Goal: Book appointment/travel/reservation

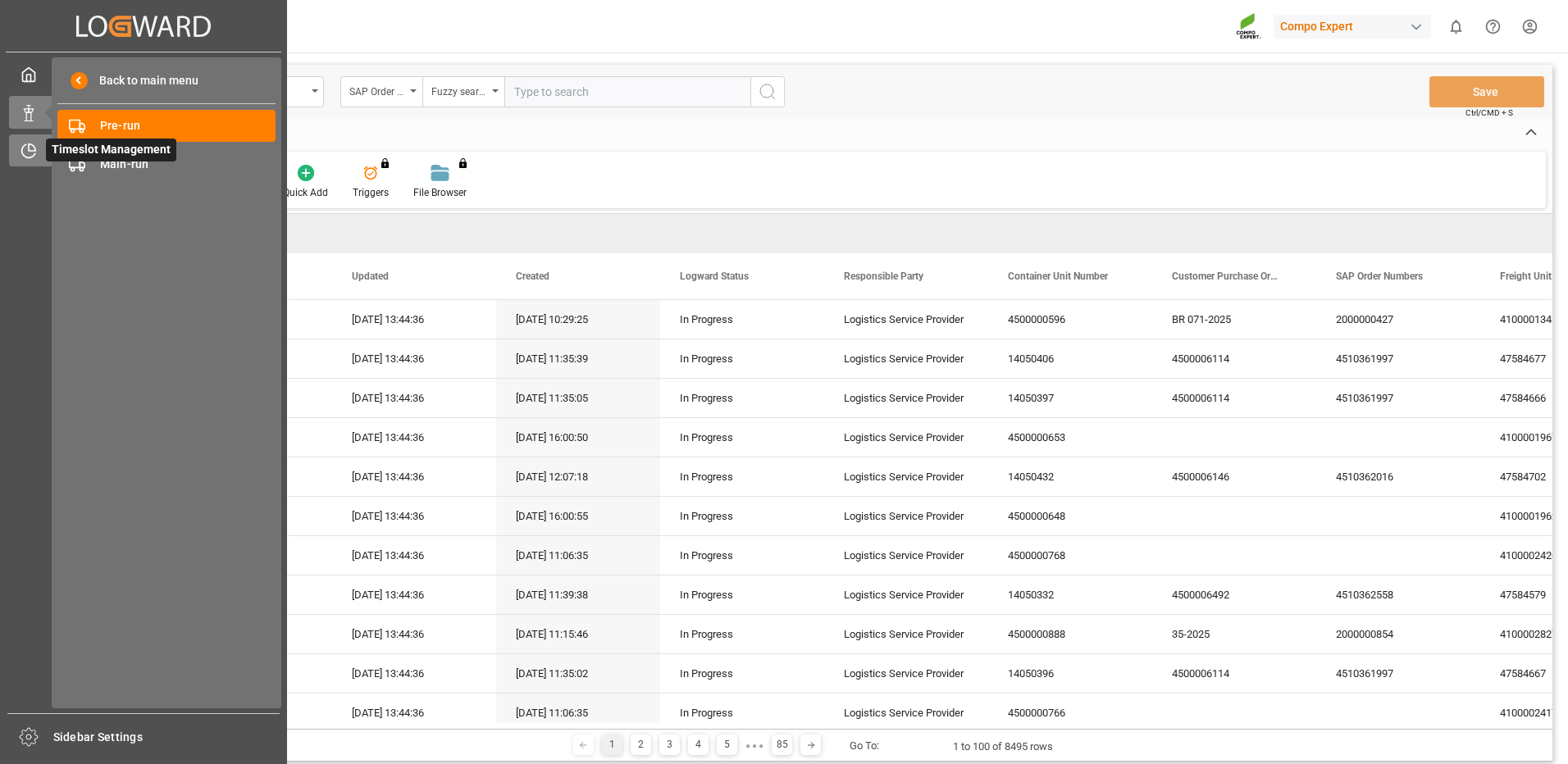
click at [38, 153] on div "Timeslot Management Timeslot Management" at bounding box center [143, 151] width 269 height 32
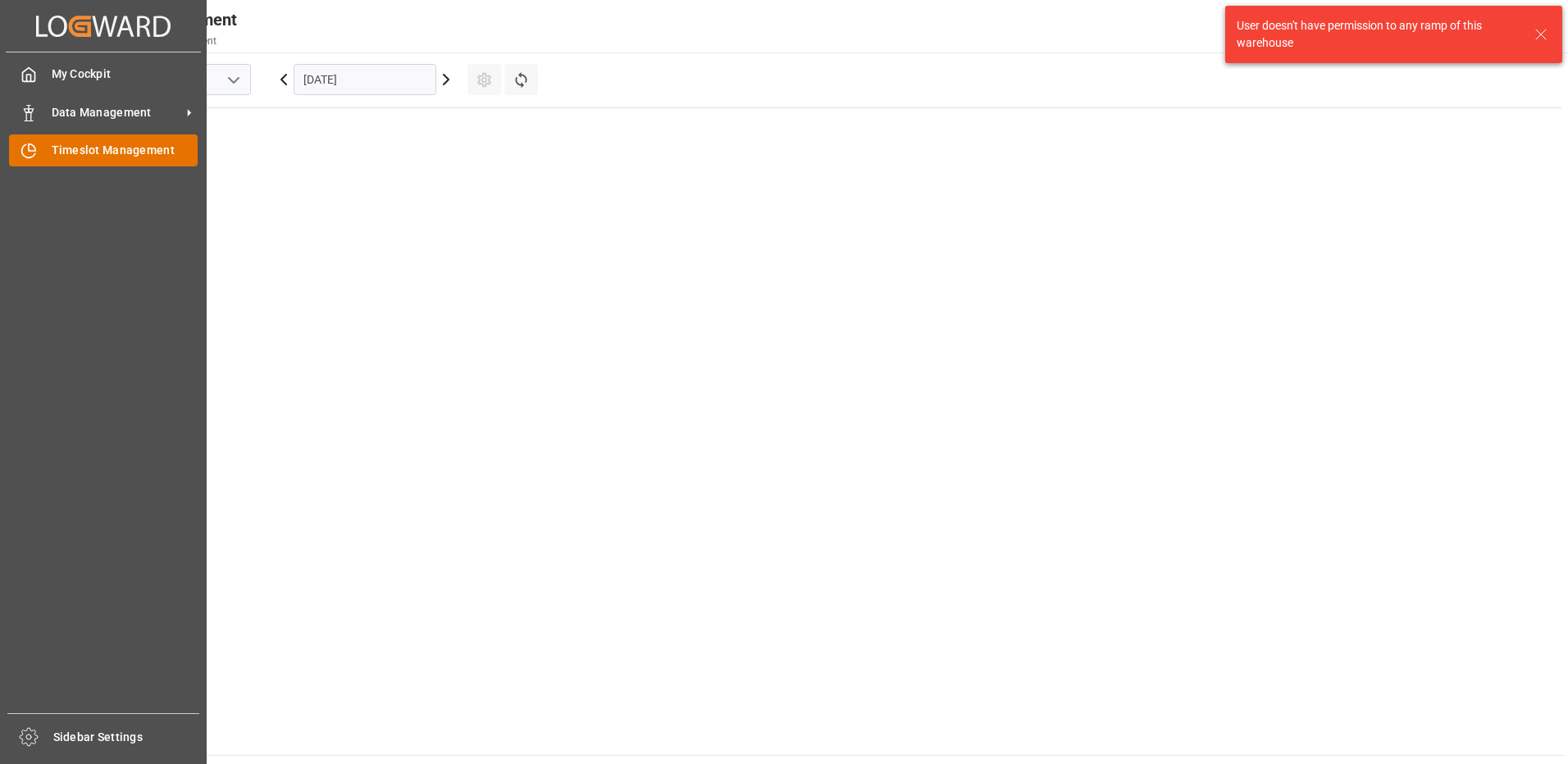
scroll to position [1125, 0]
click at [160, 149] on span "Timeslot Management" at bounding box center [125, 151] width 147 height 17
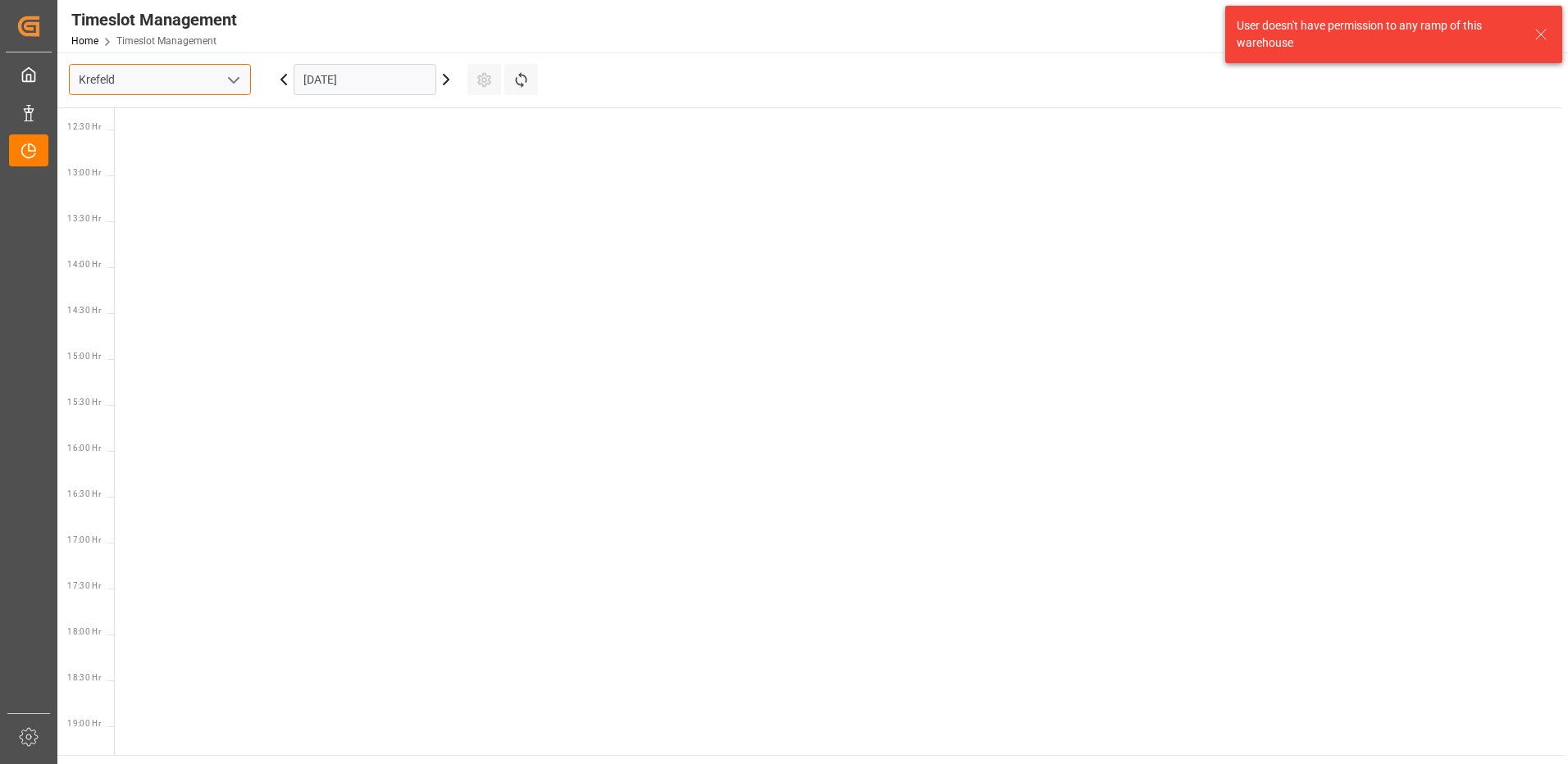
click at [155, 88] on input "Krefeld" at bounding box center [159, 79] width 182 height 31
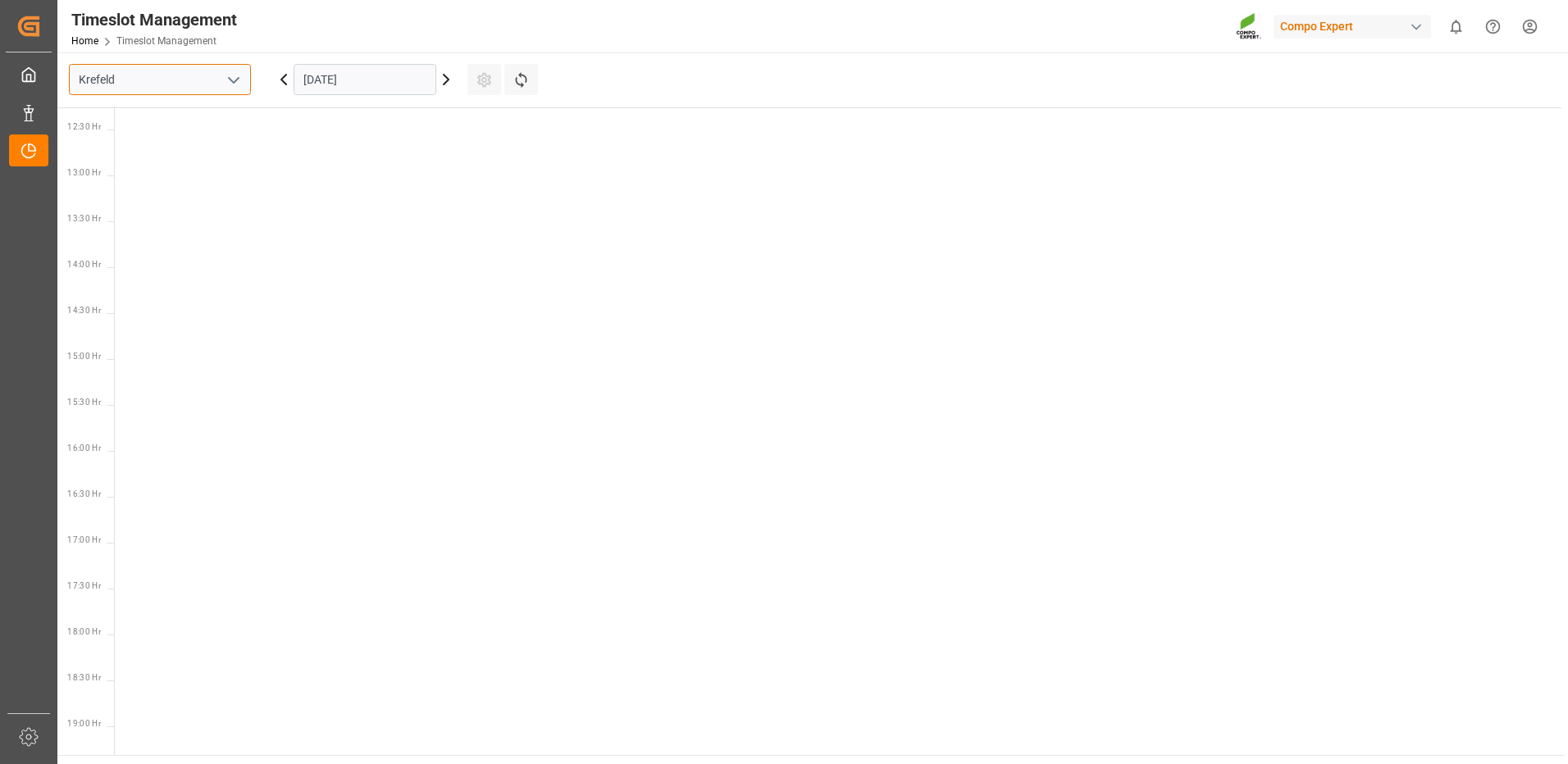
click at [202, 93] on input "Krefeld" at bounding box center [159, 79] width 182 height 31
click at [232, 85] on icon "open menu" at bounding box center [234, 80] width 20 height 20
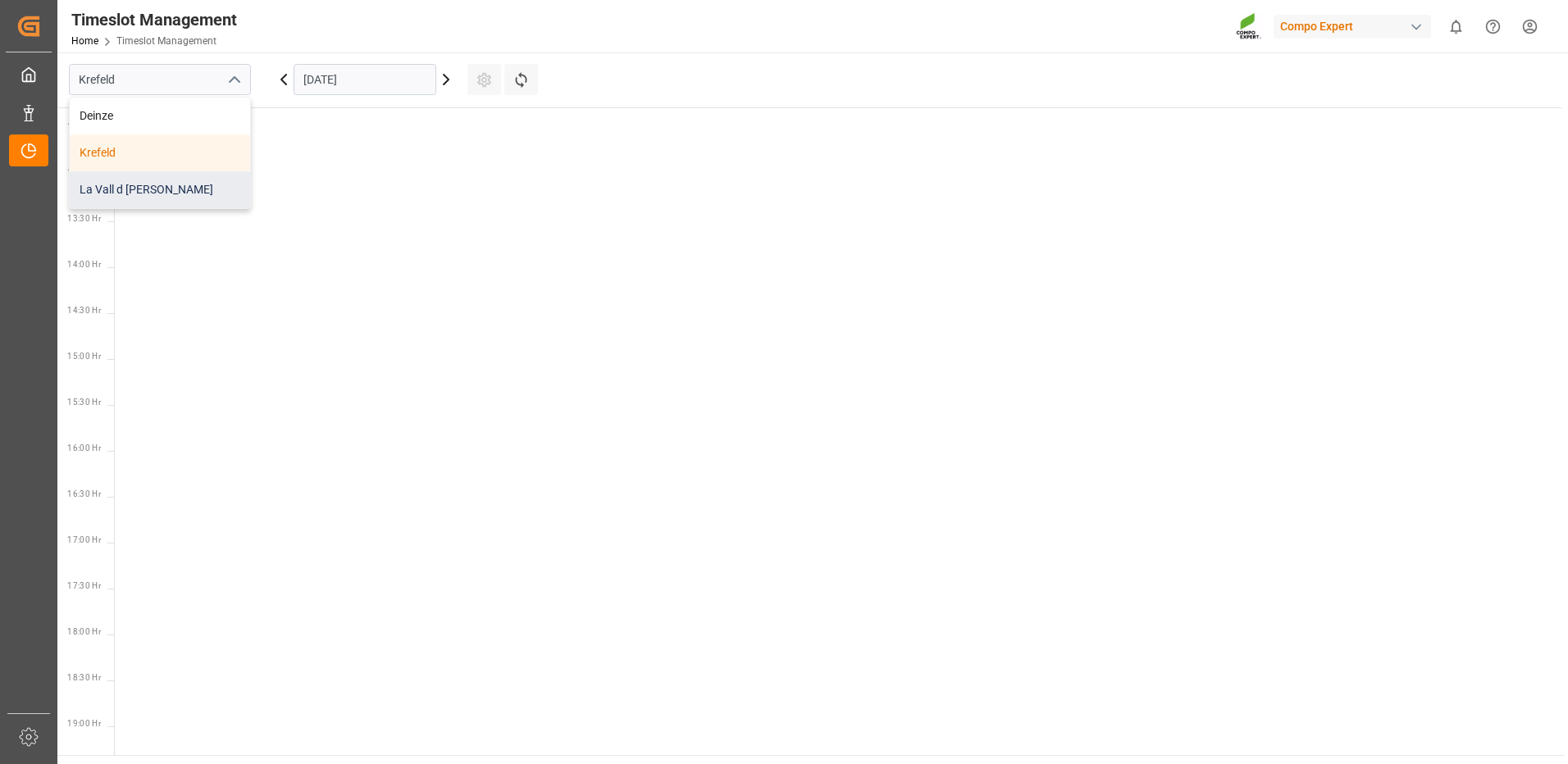
click at [162, 185] on div "La Vall d [PERSON_NAME]" at bounding box center [159, 190] width 180 height 37
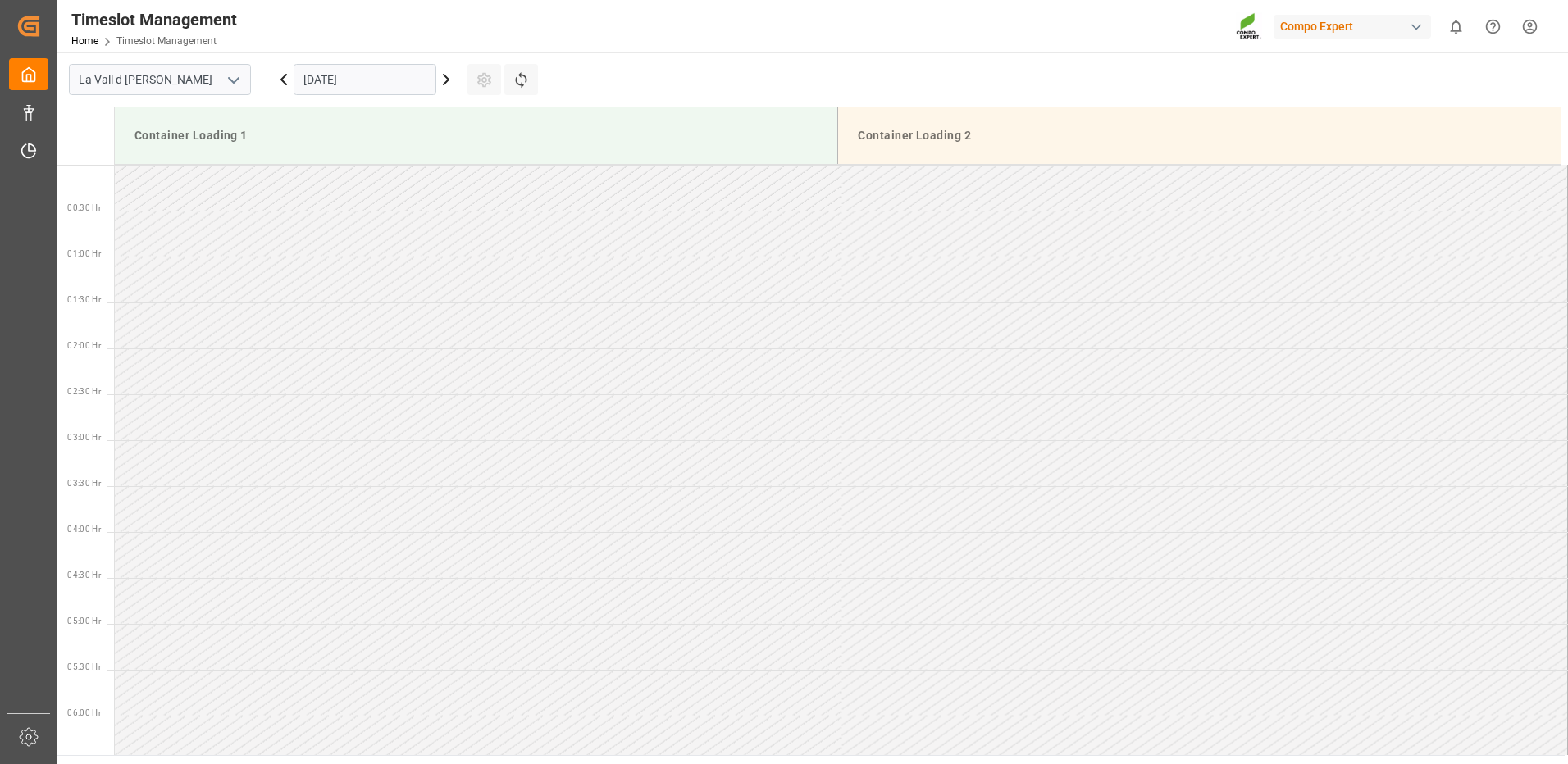
scroll to position [1184, 0]
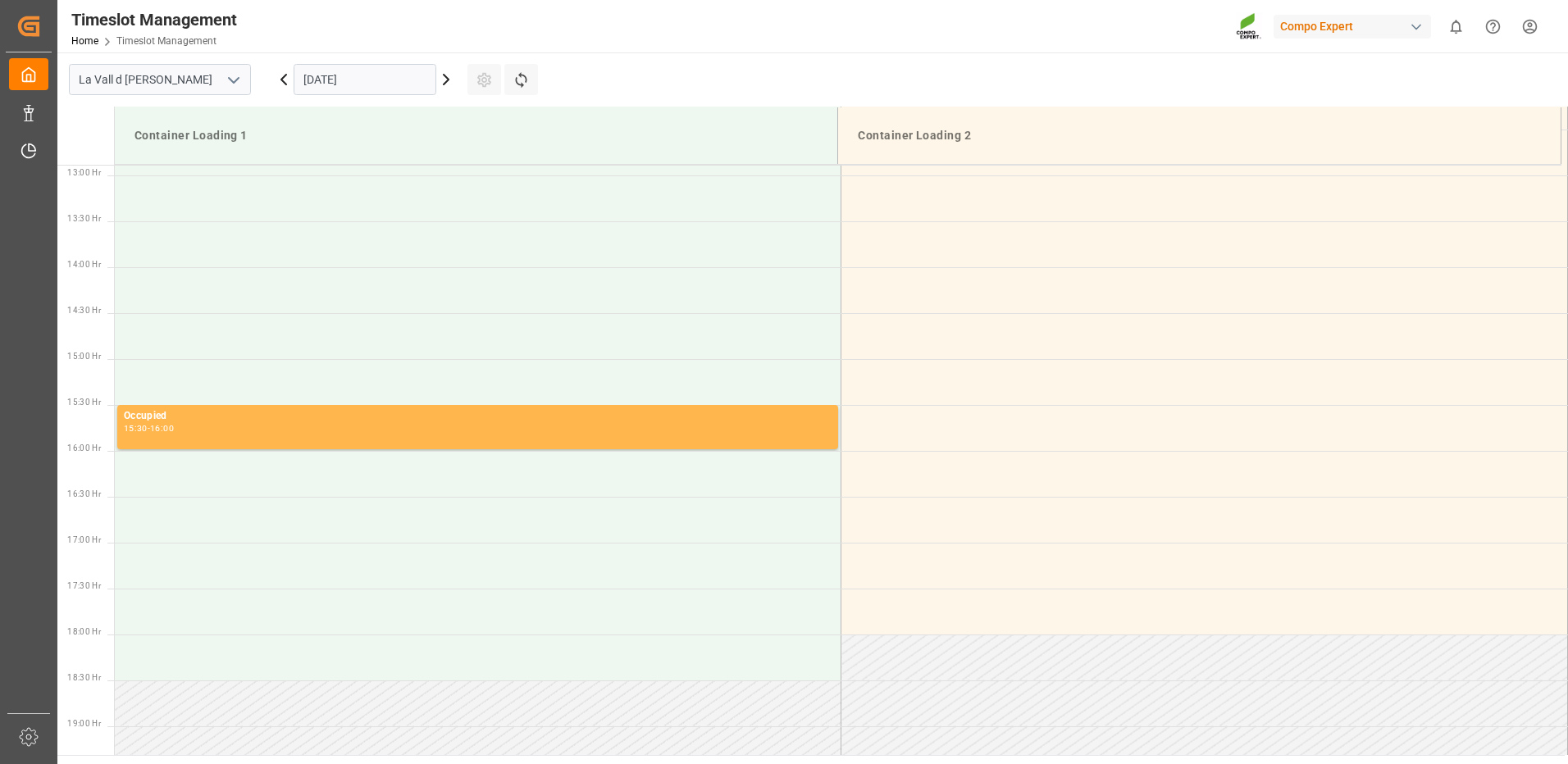
click at [383, 81] on input "[DATE]" at bounding box center [365, 79] width 143 height 31
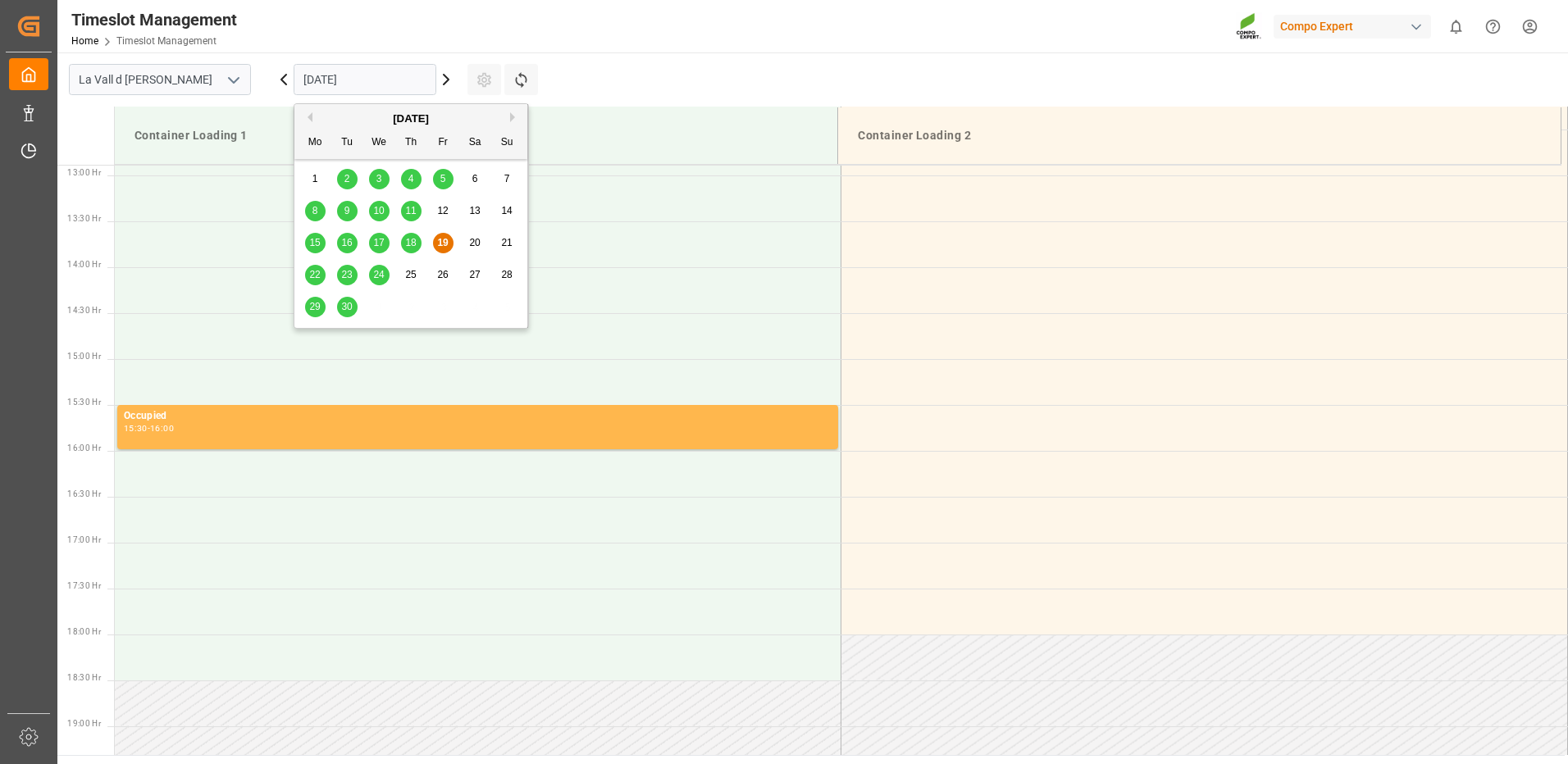
click at [507, 120] on div "[DATE]" at bounding box center [411, 118] width 233 height 16
click at [510, 119] on button "Next Month" at bounding box center [515, 117] width 10 height 10
click at [413, 173] on span "2" at bounding box center [411, 178] width 6 height 11
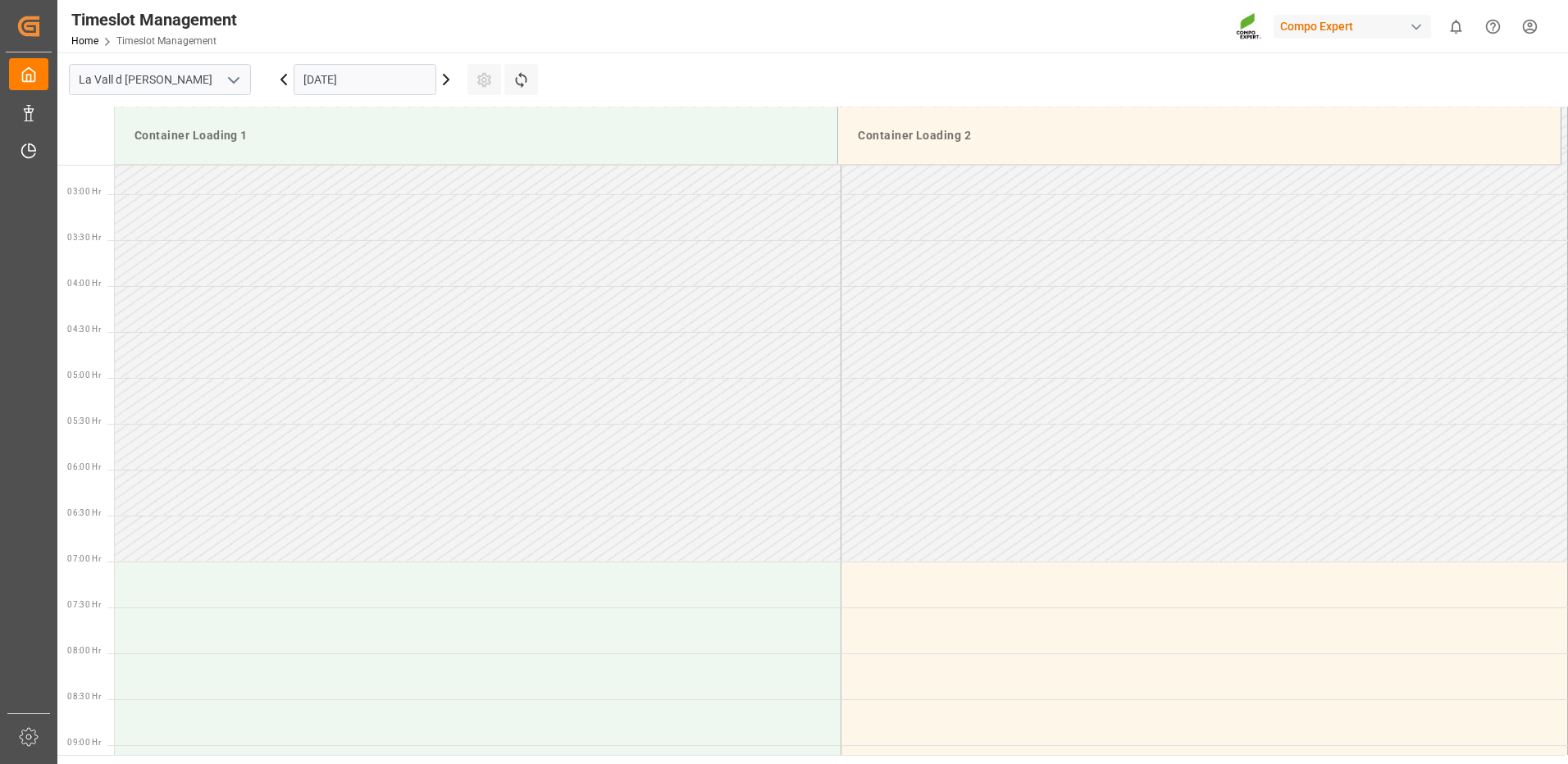
scroll to position [0, 0]
